Goal: Task Accomplishment & Management: Complete application form

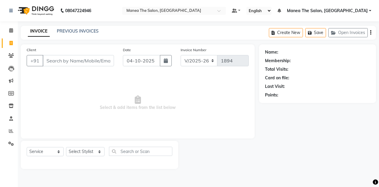
select select "7688"
select select "service"
click at [85, 28] on link "PREVIOUS INVOICES" at bounding box center [78, 30] width 42 height 5
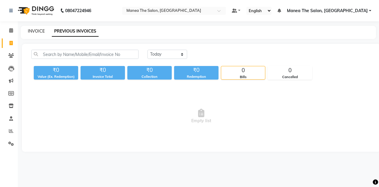
click at [35, 30] on link "INVOICE" at bounding box center [36, 30] width 17 height 5
select select "service"
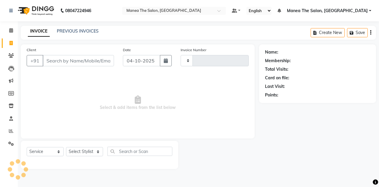
type input "1894"
select select "7688"
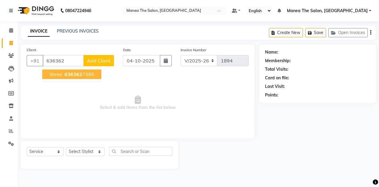
click at [75, 75] on span "636362" at bounding box center [74, 74] width 18 height 6
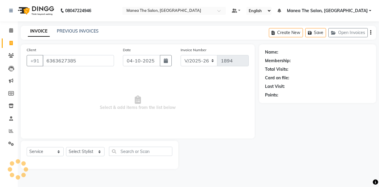
type input "6363627385"
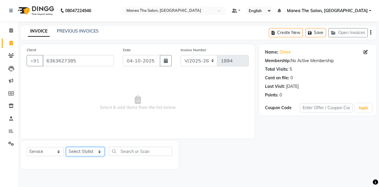
click at [96, 152] on select "Select Stylist aalam [PERSON_NAME] [PERSON_NAME] The Salon, [GEOGRAPHIC_DATA] […" at bounding box center [85, 151] width 38 height 9
select select "93394"
click at [66, 147] on select "Select Stylist aalam [PERSON_NAME] [PERSON_NAME] The Salon, [GEOGRAPHIC_DATA] […" at bounding box center [85, 151] width 38 height 9
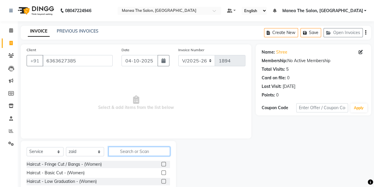
click at [116, 152] on input "text" at bounding box center [140, 151] width 62 height 9
click at [131, 149] on input "hair" at bounding box center [135, 151] width 53 height 9
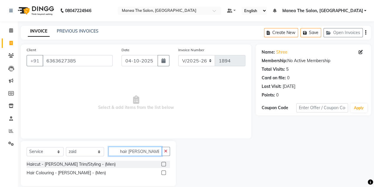
type input "hair [PERSON_NAME]"
click at [163, 163] on label at bounding box center [164, 164] width 4 height 4
click at [163, 163] on input "checkbox" at bounding box center [164, 164] width 4 height 4
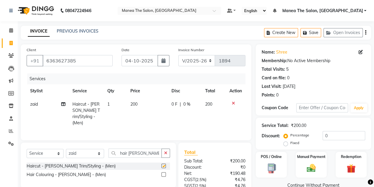
checkbox input "false"
click at [147, 151] on input "hair [PERSON_NAME]" at bounding box center [135, 153] width 53 height 9
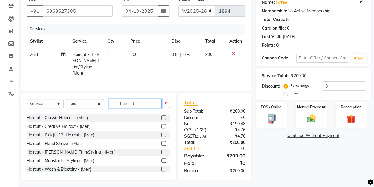
scroll to position [101, 0]
type input "hair cut"
click at [162, 116] on label at bounding box center [164, 118] width 4 height 4
click at [162, 116] on input "checkbox" at bounding box center [164, 118] width 4 height 4
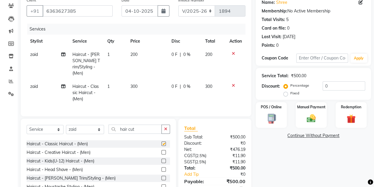
checkbox input "false"
click at [168, 127] on button "button" at bounding box center [166, 129] width 9 height 9
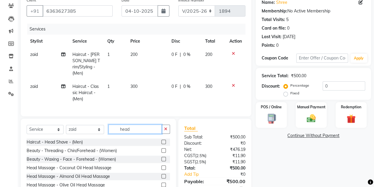
type input "head"
click at [168, 127] on button "button" at bounding box center [166, 129] width 9 height 9
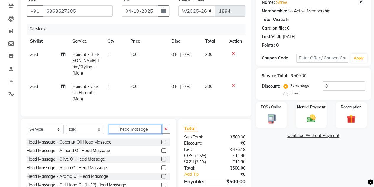
type input "head massage"
click at [162, 140] on label at bounding box center [164, 142] width 4 height 4
click at [162, 140] on input "checkbox" at bounding box center [164, 142] width 4 height 4
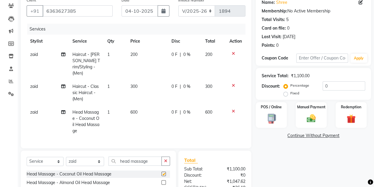
checkbox input "false"
click at [134, 109] on span "600" at bounding box center [133, 111] width 7 height 5
select select "93394"
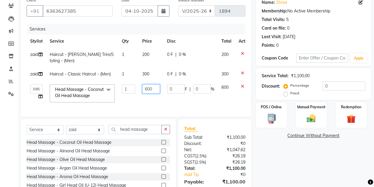
click at [152, 88] on input "600" at bounding box center [151, 88] width 18 height 9
type input "6"
type input "500"
click at [152, 88] on input "500" at bounding box center [151, 88] width 18 height 9
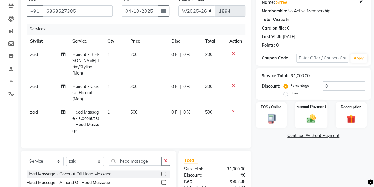
click at [305, 110] on div "Manual Payment" at bounding box center [311, 114] width 32 height 27
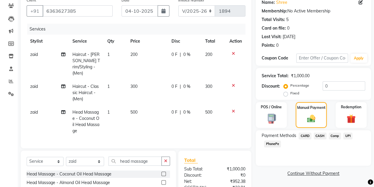
click at [322, 135] on span "CASH" at bounding box center [320, 136] width 13 height 7
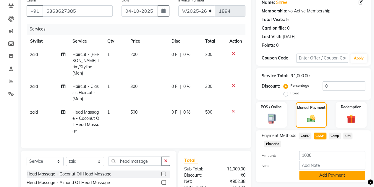
click at [326, 172] on button "Add Payment" at bounding box center [332, 175] width 66 height 9
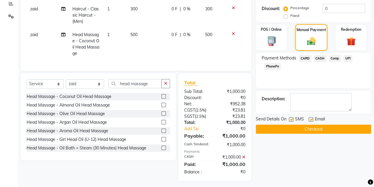
scroll to position [127, 0]
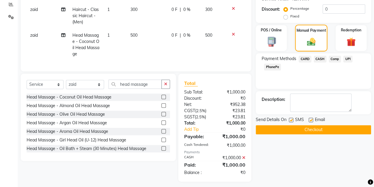
click at [300, 127] on button "Checkout" at bounding box center [313, 129] width 115 height 9
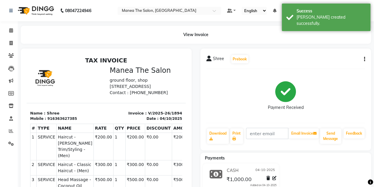
click at [184, 35] on div "View Invoice" at bounding box center [196, 35] width 351 height 18
click at [10, 43] on icon at bounding box center [10, 43] width 3 height 4
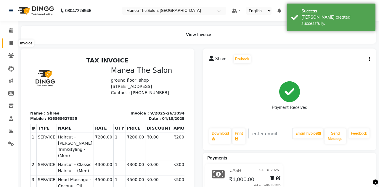
select select "7688"
select select "service"
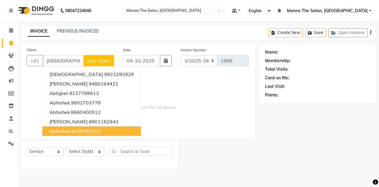
click at [79, 130] on ngb-highlight "9430585104" at bounding box center [86, 131] width 30 height 6
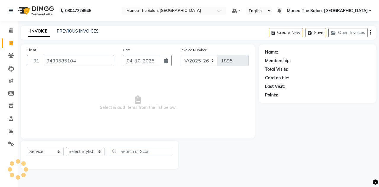
type input "9430585104"
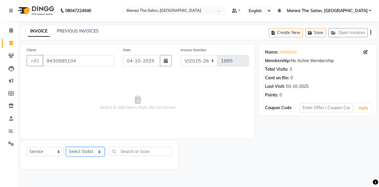
click at [96, 151] on select "Select Stylist aalam [PERSON_NAME] [PERSON_NAME] The Salon, [GEOGRAPHIC_DATA] […" at bounding box center [85, 151] width 38 height 9
select select "80475"
click at [66, 147] on select "Select Stylist aalam [PERSON_NAME] [PERSON_NAME] The Salon, [GEOGRAPHIC_DATA] […" at bounding box center [85, 151] width 38 height 9
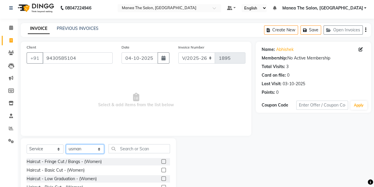
scroll to position [3, 0]
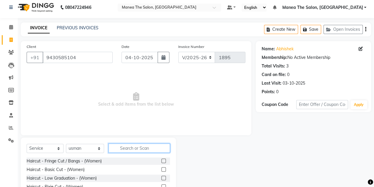
click at [119, 150] on input "text" at bounding box center [140, 148] width 62 height 9
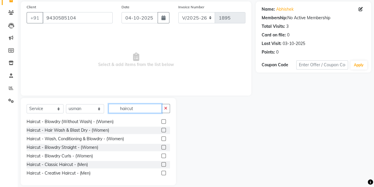
scroll to position [60, 0]
type input "haircut"
click at [162, 164] on label at bounding box center [164, 164] width 4 height 4
click at [162, 164] on input "checkbox" at bounding box center [164, 164] width 4 height 4
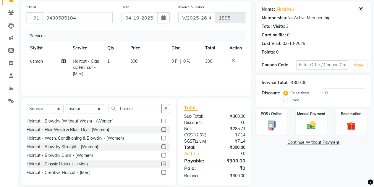
checkbox input "false"
click at [304, 125] on img at bounding box center [311, 125] width 15 height 11
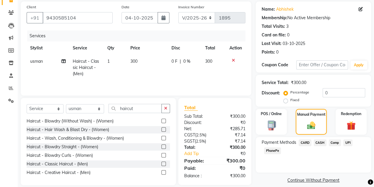
click at [318, 142] on span "CASH" at bounding box center [320, 142] width 13 height 7
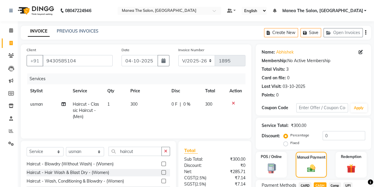
scroll to position [66, 0]
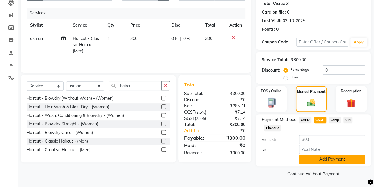
click at [320, 159] on button "Add Payment" at bounding box center [332, 159] width 66 height 9
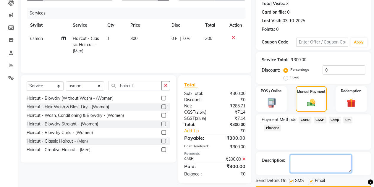
click at [320, 159] on textarea at bounding box center [321, 163] width 62 height 18
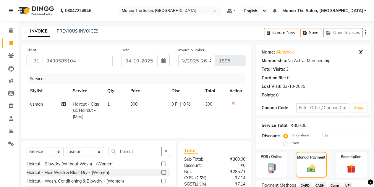
scroll to position [82, 0]
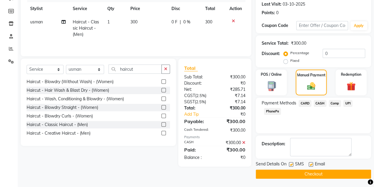
click at [332, 174] on button "Checkout" at bounding box center [313, 174] width 115 height 9
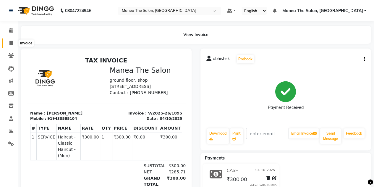
click at [12, 45] on icon at bounding box center [10, 43] width 3 height 4
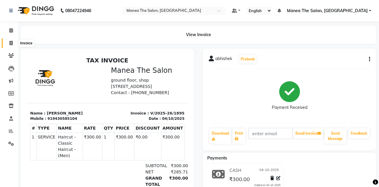
select select "7688"
select select "service"
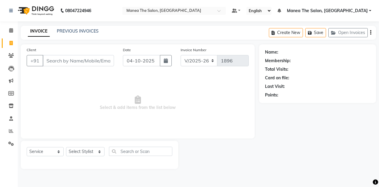
click at [61, 61] on input "Client" at bounding box center [78, 60] width 71 height 11
type input "k"
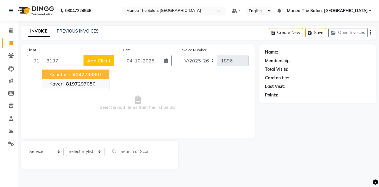
click at [69, 78] on button "Ashutush 8197 298901" at bounding box center [75, 74] width 67 height 9
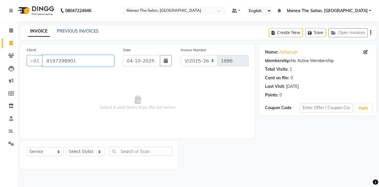
click at [63, 64] on input "8197298901" at bounding box center [78, 60] width 71 height 11
click at [80, 63] on input "8197298901" at bounding box center [78, 60] width 71 height 11
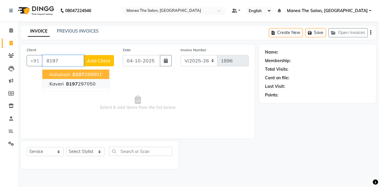
click at [87, 85] on ngb-highlight "8197 297050" at bounding box center [80, 84] width 31 height 6
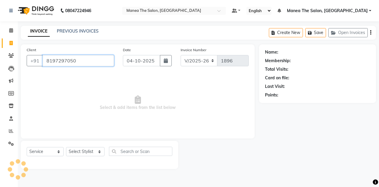
type input "8197297050"
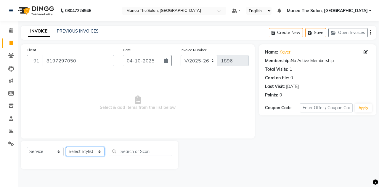
click at [96, 154] on select "Select Stylist aalam [PERSON_NAME] [PERSON_NAME] The Salon, [GEOGRAPHIC_DATA] […" at bounding box center [85, 151] width 38 height 9
select select "93393"
click at [66, 147] on select "Select Stylist aalam [PERSON_NAME] [PERSON_NAME] The Salon, [GEOGRAPHIC_DATA] […" at bounding box center [85, 151] width 38 height 9
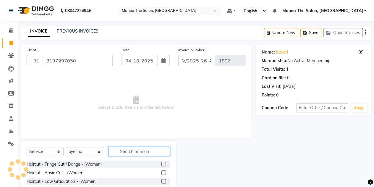
click at [125, 151] on input "text" at bounding box center [140, 151] width 62 height 9
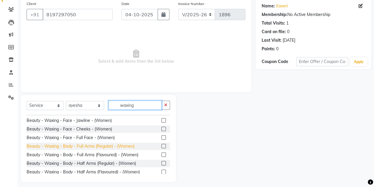
scroll to position [41, 0]
type input "waxing"
click at [162, 154] on label at bounding box center [164, 154] width 4 height 4
click at [162, 154] on input "checkbox" at bounding box center [164, 155] width 4 height 4
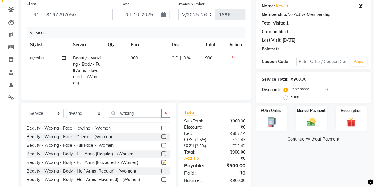
checkbox input "false"
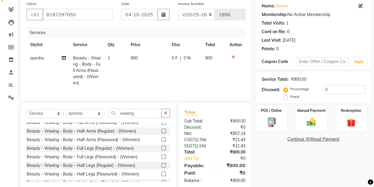
scroll to position [86, 0]
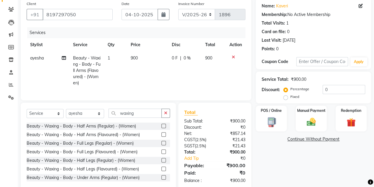
click at [162, 154] on label at bounding box center [164, 151] width 4 height 4
click at [162, 154] on input "checkbox" at bounding box center [164, 152] width 4 height 4
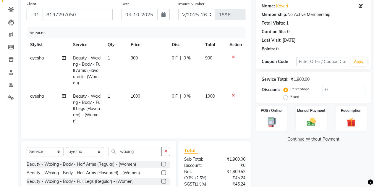
checkbox input "false"
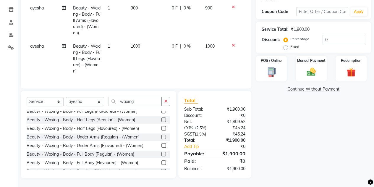
scroll to position [115, 0]
click at [162, 143] on label at bounding box center [164, 145] width 4 height 4
click at [162, 144] on input "checkbox" at bounding box center [164, 146] width 4 height 4
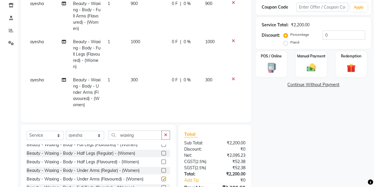
checkbox input "false"
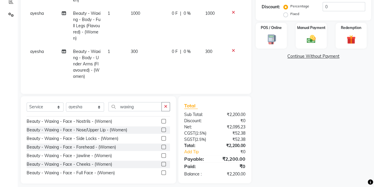
scroll to position [0, 0]
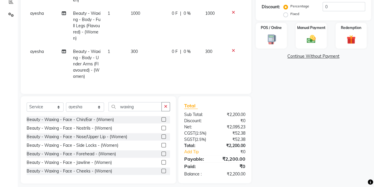
click at [162, 130] on label at bounding box center [164, 128] width 4 height 4
click at [162, 130] on input "checkbox" at bounding box center [164, 128] width 4 height 4
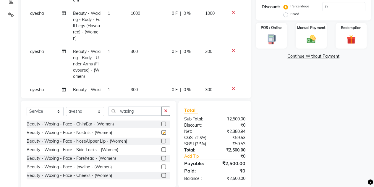
checkbox input "false"
click at [162, 123] on label at bounding box center [164, 124] width 4 height 4
click at [162, 123] on input "checkbox" at bounding box center [164, 124] width 4 height 4
checkbox input "false"
click at [162, 139] on label at bounding box center [164, 141] width 4 height 4
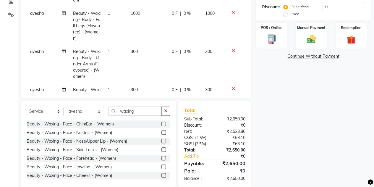
click at [162, 139] on input "checkbox" at bounding box center [164, 141] width 4 height 4
checkbox input "false"
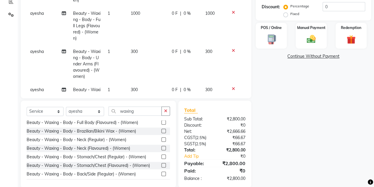
scroll to position [166, 0]
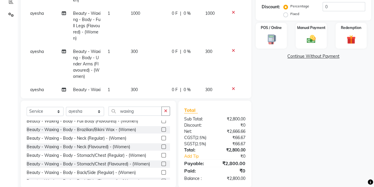
click at [162, 144] on label at bounding box center [164, 146] width 4 height 4
click at [162, 145] on input "checkbox" at bounding box center [164, 147] width 4 height 4
click at [162, 144] on label at bounding box center [164, 146] width 4 height 4
click at [162, 145] on input "checkbox" at bounding box center [164, 147] width 4 height 4
click at [162, 145] on label at bounding box center [164, 146] width 4 height 4
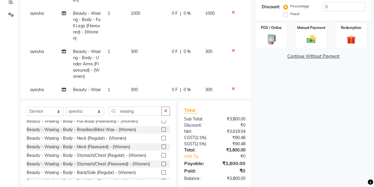
click at [162, 145] on input "checkbox" at bounding box center [164, 147] width 4 height 4
checkbox input "false"
click at [232, 51] on icon at bounding box center [233, 51] width 3 height 4
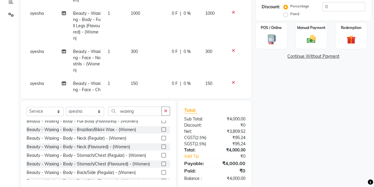
click at [232, 50] on icon at bounding box center [233, 51] width 3 height 4
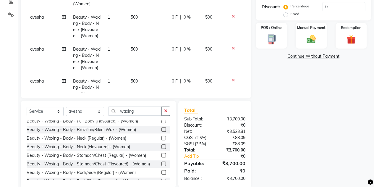
scroll to position [100, 0]
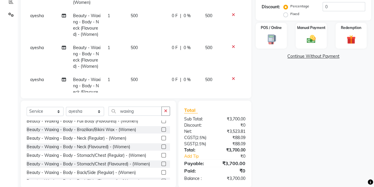
click at [232, 47] on icon at bounding box center [233, 47] width 3 height 4
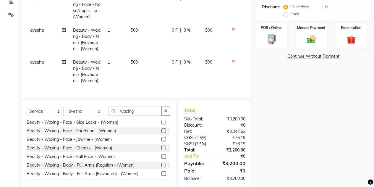
scroll to position [0, 0]
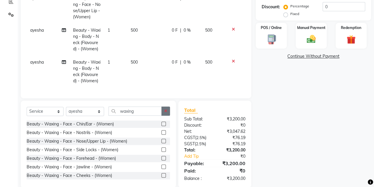
click at [165, 111] on icon "button" at bounding box center [165, 111] width 3 height 4
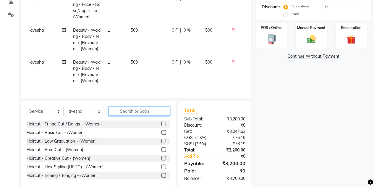
click at [140, 111] on input "text" at bounding box center [140, 111] width 62 height 9
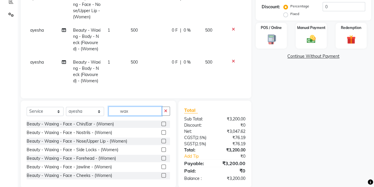
scroll to position [138, 0]
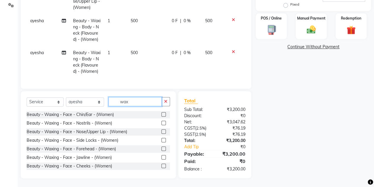
type input "wax"
click at [162, 140] on label at bounding box center [164, 140] width 4 height 4
click at [162, 140] on input "checkbox" at bounding box center [164, 140] width 4 height 4
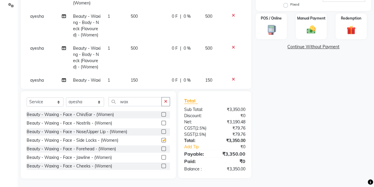
scroll to position [100, 0]
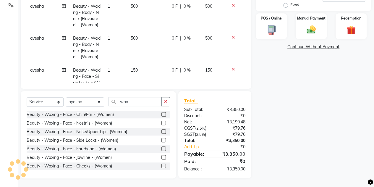
checkbox input "false"
click at [156, 151] on div "Beauty - Waxing - Face - Forehead - (Women)" at bounding box center [99, 148] width 144 height 7
click at [162, 147] on label at bounding box center [164, 148] width 4 height 4
click at [162, 147] on input "checkbox" at bounding box center [164, 149] width 4 height 4
click at [162, 147] on label at bounding box center [164, 148] width 4 height 4
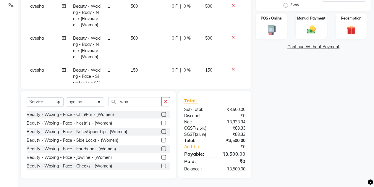
click at [162, 147] on input "checkbox" at bounding box center [164, 149] width 4 height 4
checkbox input "false"
click at [162, 158] on label at bounding box center [164, 157] width 4 height 4
click at [162, 158] on input "checkbox" at bounding box center [164, 158] width 4 height 4
checkbox input "false"
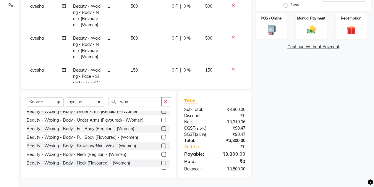
scroll to position [134, 0]
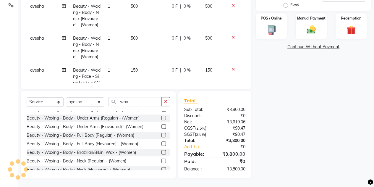
click at [162, 128] on label at bounding box center [164, 126] width 4 height 4
click at [162, 128] on input "checkbox" at bounding box center [164, 127] width 4 height 4
checkbox input "false"
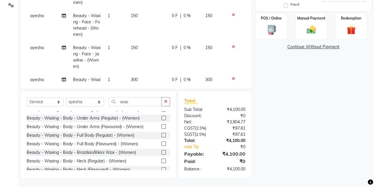
scroll to position [256, 0]
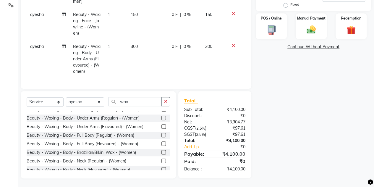
click at [232, 43] on icon at bounding box center [233, 45] width 3 height 4
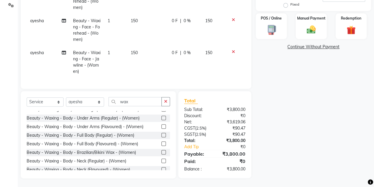
scroll to position [217, 0]
click at [232, 50] on icon at bounding box center [233, 52] width 3 height 4
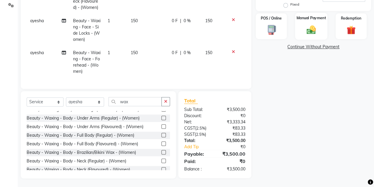
click at [310, 23] on div "Manual Payment" at bounding box center [311, 26] width 32 height 27
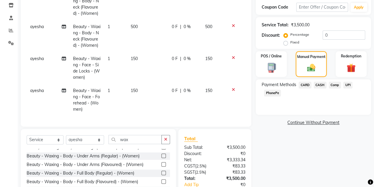
scroll to position [101, 0]
click at [291, 43] on label "Fixed" at bounding box center [295, 42] width 9 height 5
click at [286, 43] on input "Fixed" at bounding box center [287, 42] width 4 height 4
radio input "true"
click at [331, 35] on input "0" at bounding box center [344, 34] width 43 height 9
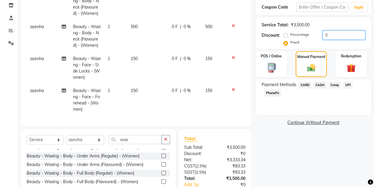
click at [328, 36] on input "0" at bounding box center [344, 34] width 43 height 9
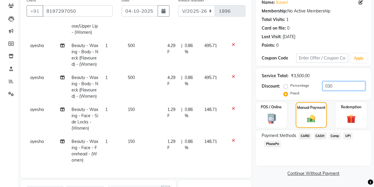
scroll to position [49, 0]
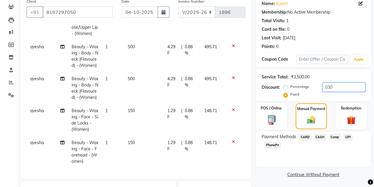
click at [336, 86] on input "030" at bounding box center [344, 87] width 43 height 9
type input "0"
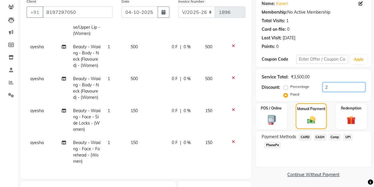
scroll to position [172, 0]
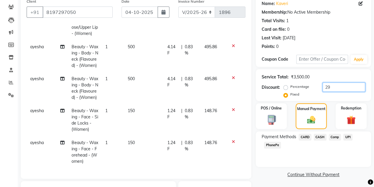
type input "29"
click at [319, 138] on span "CASH" at bounding box center [320, 137] width 13 height 7
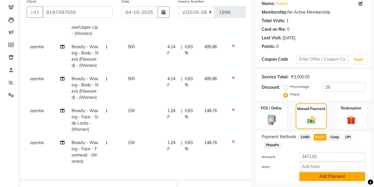
click at [314, 179] on button "Add Payment" at bounding box center [332, 176] width 66 height 9
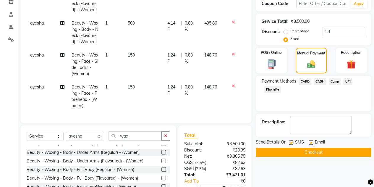
scroll to position [104, 0]
click at [307, 150] on button "Checkout" at bounding box center [313, 152] width 115 height 9
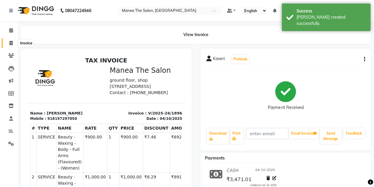
click at [11, 43] on icon at bounding box center [10, 43] width 3 height 4
select select "service"
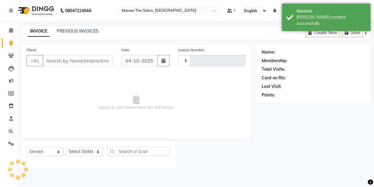
type input "1897"
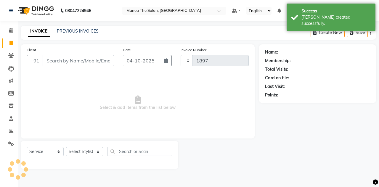
select select "7688"
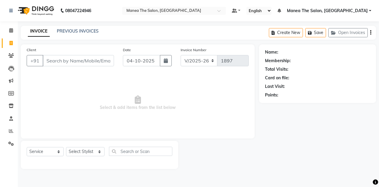
click at [65, 63] on input "Client" at bounding box center [78, 60] width 71 height 11
type input "k"
type input "8747872929"
click at [91, 61] on span "Add Client" at bounding box center [98, 61] width 23 height 6
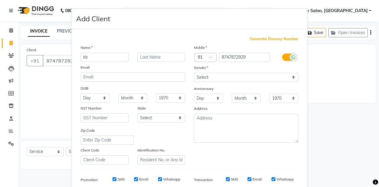
type input "kb"
click at [208, 75] on select "Select [DEMOGRAPHIC_DATA] [DEMOGRAPHIC_DATA] Other Prefer Not To Say" at bounding box center [246, 77] width 104 height 9
select select "[DEMOGRAPHIC_DATA]"
click at [194, 73] on select "Select [DEMOGRAPHIC_DATA] [DEMOGRAPHIC_DATA] Other Prefer Not To Say" at bounding box center [246, 77] width 104 height 9
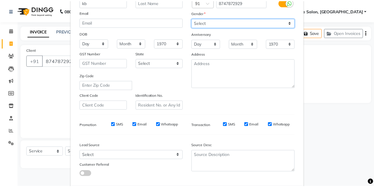
scroll to position [85, 0]
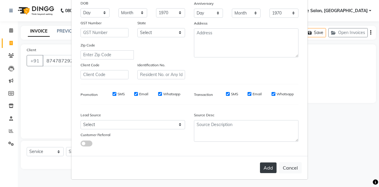
click at [264, 163] on button "Add" at bounding box center [268, 167] width 17 height 11
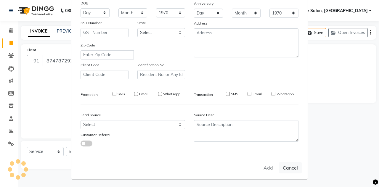
select select
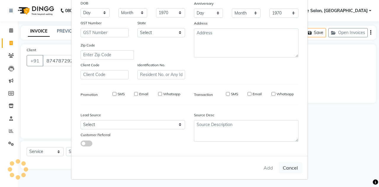
select select
checkbox input "false"
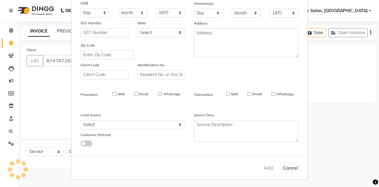
checkbox input "false"
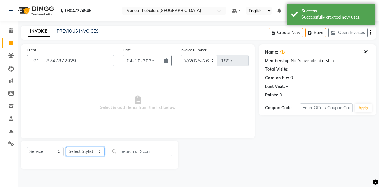
click at [94, 149] on select "Select Stylist aalam [PERSON_NAME] [PERSON_NAME] The Salon, [GEOGRAPHIC_DATA] […" at bounding box center [85, 151] width 38 height 9
select select "93394"
click at [66, 147] on select "Select Stylist aalam [PERSON_NAME] [PERSON_NAME] The Salon, [GEOGRAPHIC_DATA] […" at bounding box center [85, 151] width 38 height 9
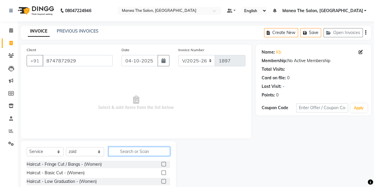
click at [123, 152] on input "text" at bounding box center [140, 151] width 62 height 9
click at [123, 152] on input "hair" at bounding box center [135, 151] width 53 height 9
click at [128, 151] on input "hair" at bounding box center [135, 151] width 53 height 9
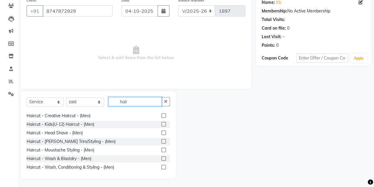
scroll to position [111, 0]
type input "hair"
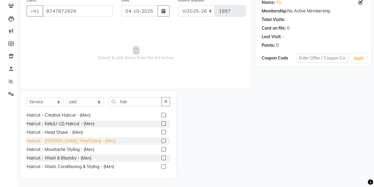
click at [75, 139] on div "Haircut - [PERSON_NAME] Trim/Styling - (Men)" at bounding box center [71, 141] width 89 height 6
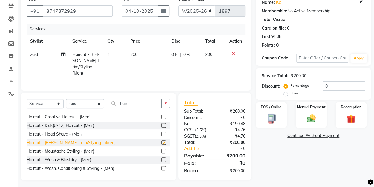
checkbox input "false"
click at [165, 102] on icon "button" at bounding box center [165, 103] width 3 height 4
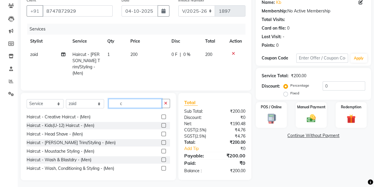
type input "c"
click at [291, 93] on label "Fixed" at bounding box center [295, 93] width 9 height 5
click at [286, 93] on input "Fixed" at bounding box center [287, 93] width 4 height 4
radio input "true"
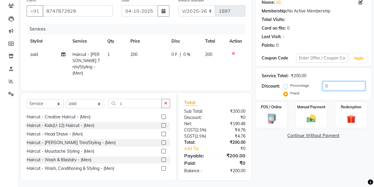
click at [330, 85] on input "0" at bounding box center [344, 85] width 43 height 9
click at [327, 85] on input "0100" at bounding box center [344, 85] width 43 height 9
click at [327, 85] on input "100" at bounding box center [344, 85] width 43 height 9
type input "100"
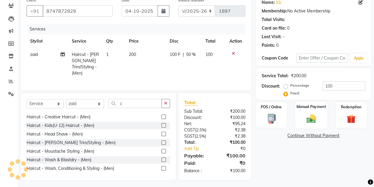
click at [315, 116] on img at bounding box center [311, 118] width 15 height 11
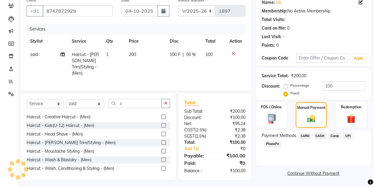
click at [319, 136] on span "CASH" at bounding box center [320, 136] width 13 height 7
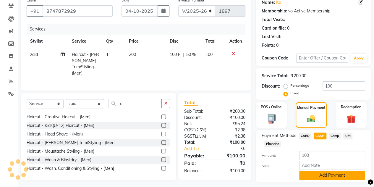
click at [313, 172] on button "Add Payment" at bounding box center [332, 175] width 66 height 9
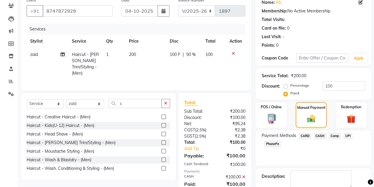
scroll to position [82, 0]
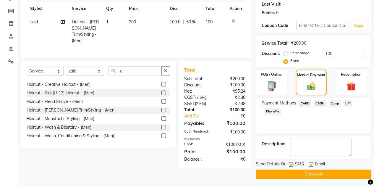
click at [313, 172] on button "Checkout" at bounding box center [313, 174] width 115 height 9
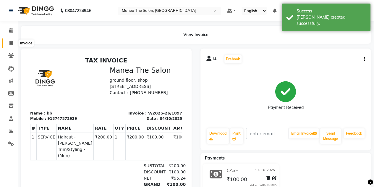
click at [12, 42] on icon at bounding box center [10, 43] width 3 height 4
select select "service"
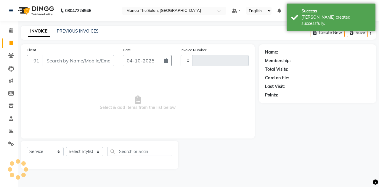
type input "1898"
select select "7688"
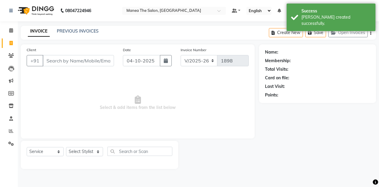
click at [49, 60] on input "Client" at bounding box center [78, 60] width 71 height 11
type input "kb"
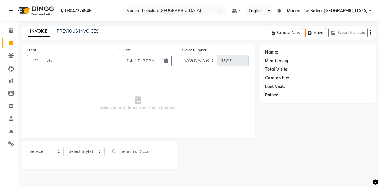
click at [63, 58] on input "kb" at bounding box center [78, 60] width 71 height 11
click at [55, 62] on input "kb" at bounding box center [78, 60] width 71 height 11
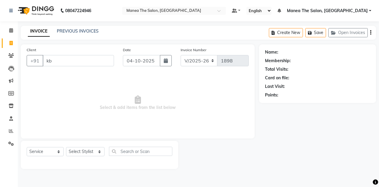
click at [55, 62] on input "kb" at bounding box center [78, 60] width 71 height 11
type input "k"
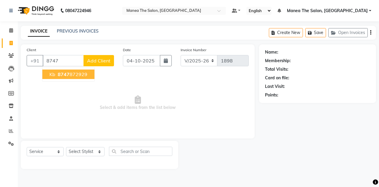
click at [58, 71] on span "8747" at bounding box center [64, 74] width 12 height 6
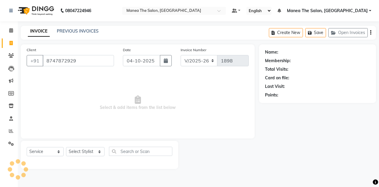
type input "8747872929"
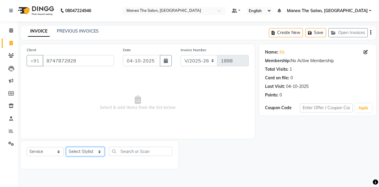
click at [90, 149] on select "Select Stylist aalam [PERSON_NAME] [PERSON_NAME] The Salon, [GEOGRAPHIC_DATA] […" at bounding box center [85, 151] width 38 height 9
select select "76827"
click at [66, 147] on select "Select Stylist aalam [PERSON_NAME] [PERSON_NAME] The Salon, [GEOGRAPHIC_DATA] […" at bounding box center [85, 151] width 38 height 9
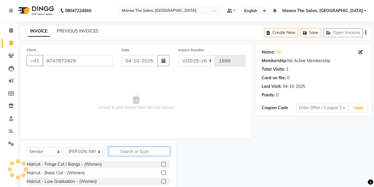
click at [119, 152] on input "text" at bounding box center [140, 151] width 62 height 9
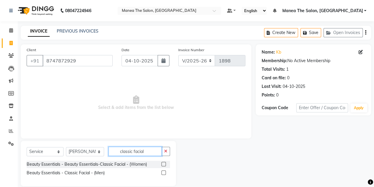
type input "classic facial"
click at [163, 173] on label at bounding box center [164, 172] width 4 height 4
click at [163, 173] on input "checkbox" at bounding box center [164, 173] width 4 height 4
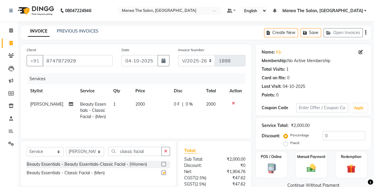
checkbox input "false"
click at [308, 176] on div "Manual Payment" at bounding box center [311, 164] width 32 height 27
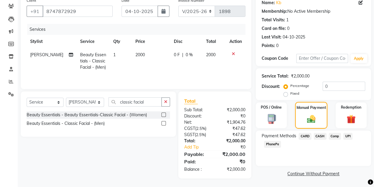
scroll to position [49, 0]
click at [322, 139] on span "CASH" at bounding box center [320, 136] width 13 height 7
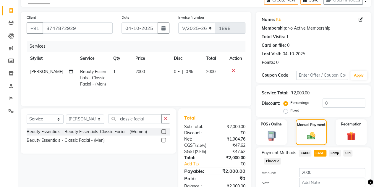
scroll to position [66, 0]
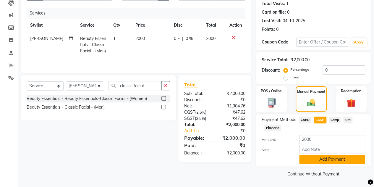
click at [318, 161] on button "Add Payment" at bounding box center [332, 159] width 66 height 9
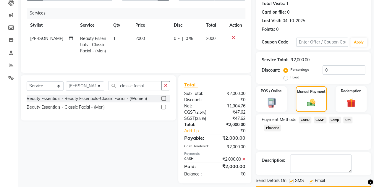
scroll to position [82, 0]
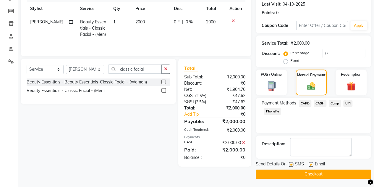
click at [316, 174] on button "Checkout" at bounding box center [313, 174] width 115 height 9
